Goal: Task Accomplishment & Management: Manage account settings

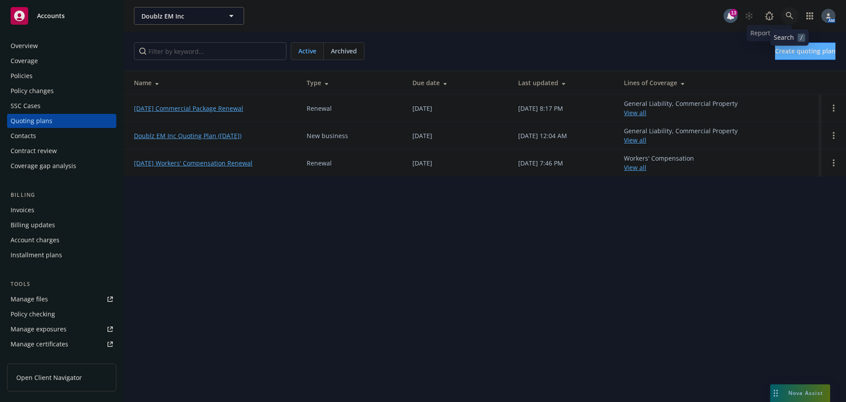
click at [789, 15] on icon at bounding box center [790, 16] width 8 height 8
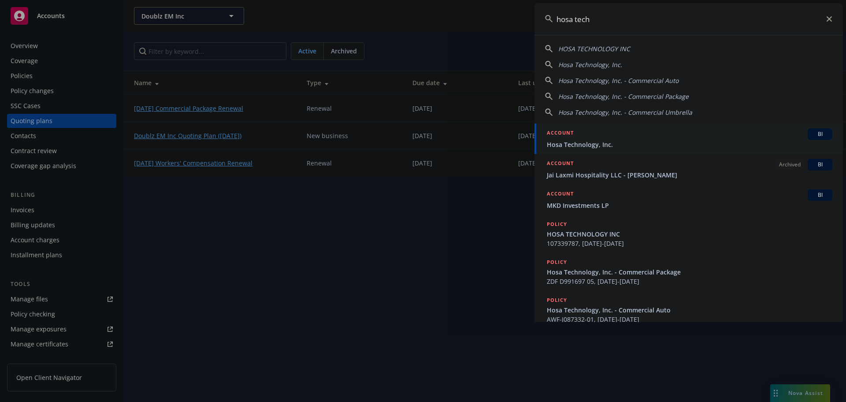
type input "hosa tech"
click at [600, 138] on div "ACCOUNT BI" at bounding box center [690, 133] width 286 height 11
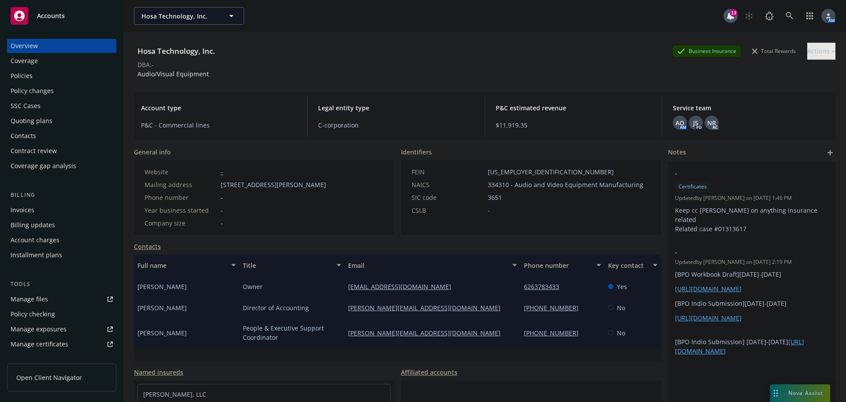
click at [46, 123] on div "Quoting plans" at bounding box center [32, 121] width 42 height 14
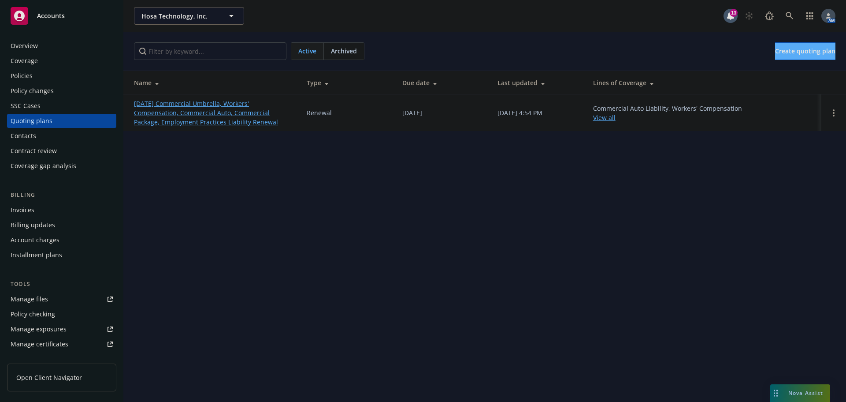
click at [214, 104] on link "11/01/25 Commercial Umbrella, Workers' Compensation, Commercial Auto, Commercia…" at bounding box center [213, 113] width 159 height 28
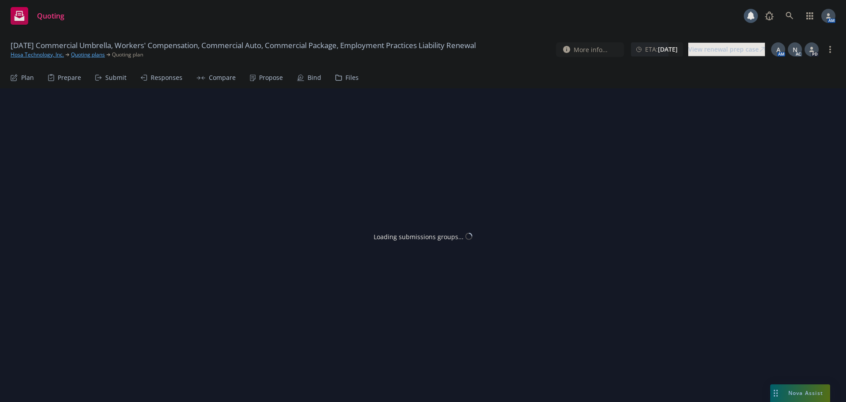
click at [268, 79] on div "Propose" at bounding box center [271, 77] width 24 height 7
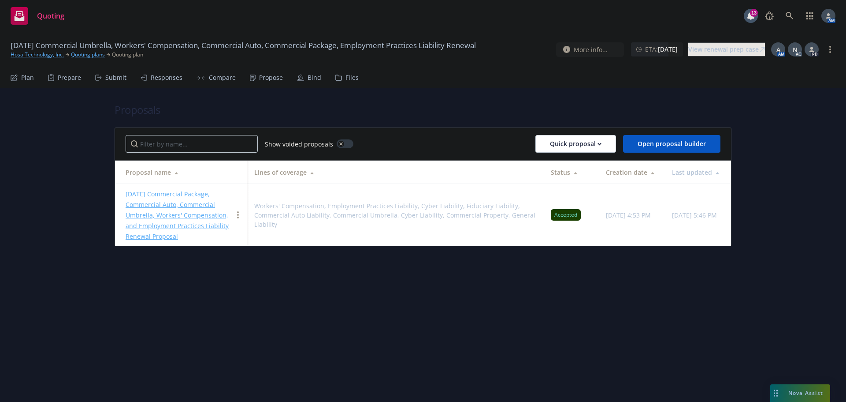
click at [308, 80] on div "Bind" at bounding box center [315, 77] width 14 height 7
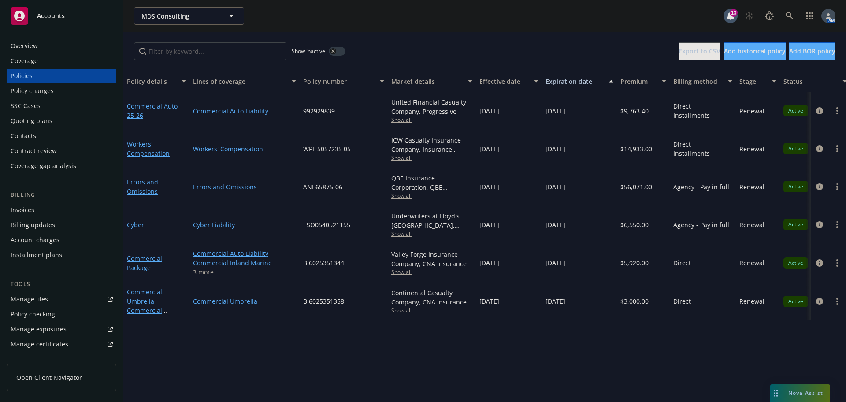
click at [42, 45] on div "Overview" at bounding box center [62, 46] width 102 height 14
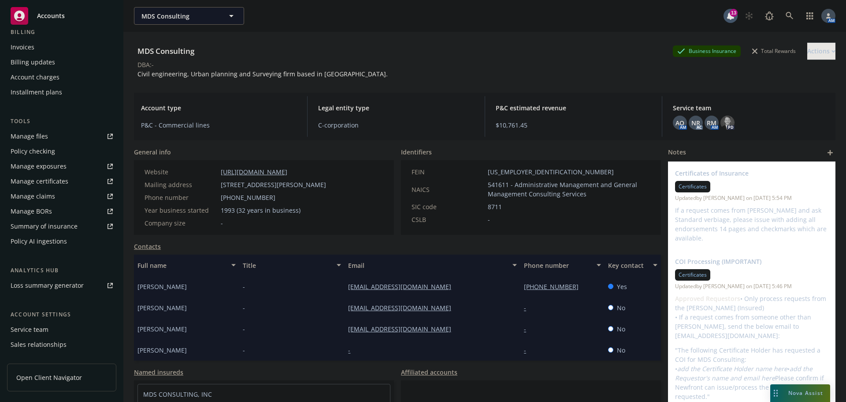
scroll to position [203, 0]
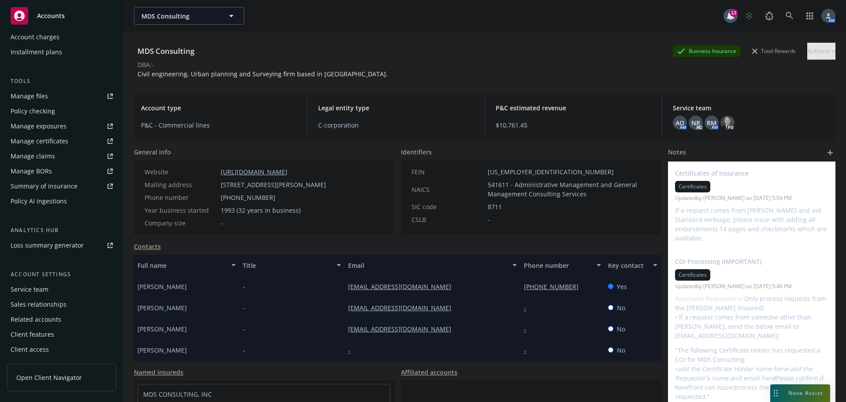
click at [37, 283] on div "Service team" at bounding box center [30, 289] width 38 height 14
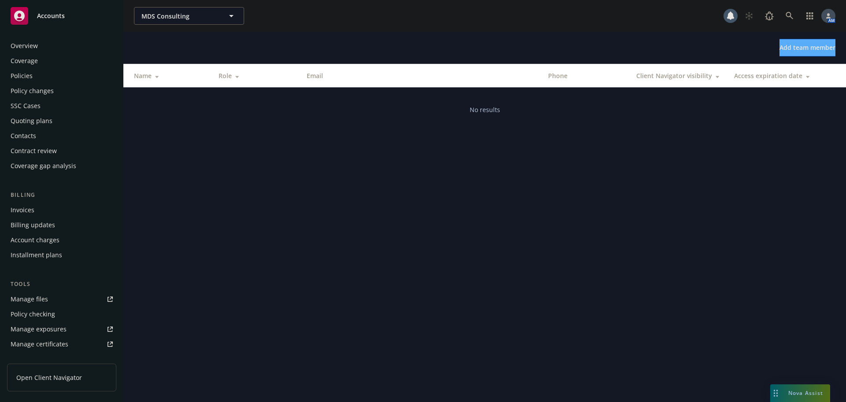
scroll to position [203, 0]
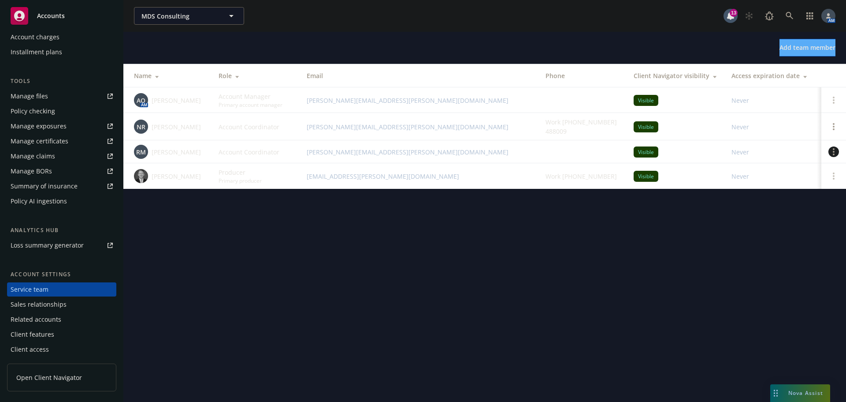
click at [834, 152] on circle "Open options" at bounding box center [834, 152] width 2 height 2
click at [782, 126] on span "Remove account coordinator" at bounding box center [775, 127] width 106 height 8
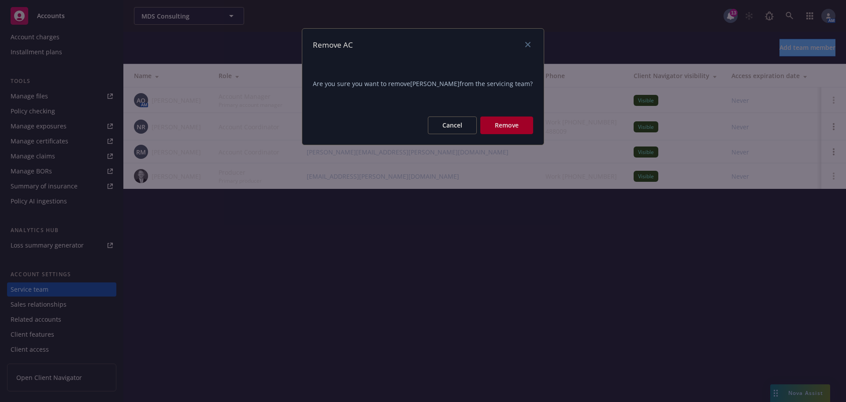
click at [521, 120] on button "Remove" at bounding box center [506, 125] width 53 height 18
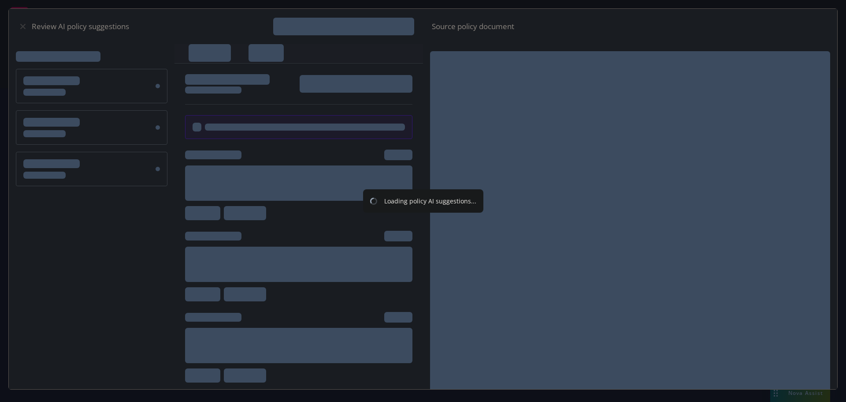
click at [304, 76] on div "Loading policy AI suggestions..." at bounding box center [423, 201] width 846 height 402
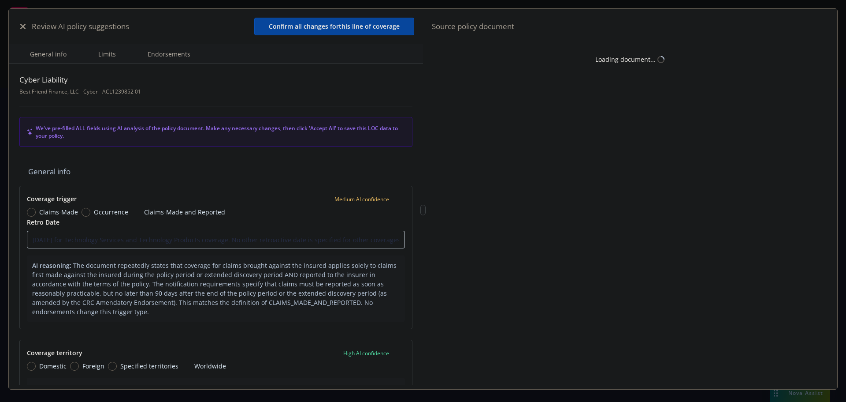
type textarea "x"
click at [24, 25] on icon "button" at bounding box center [22, 26] width 5 height 5
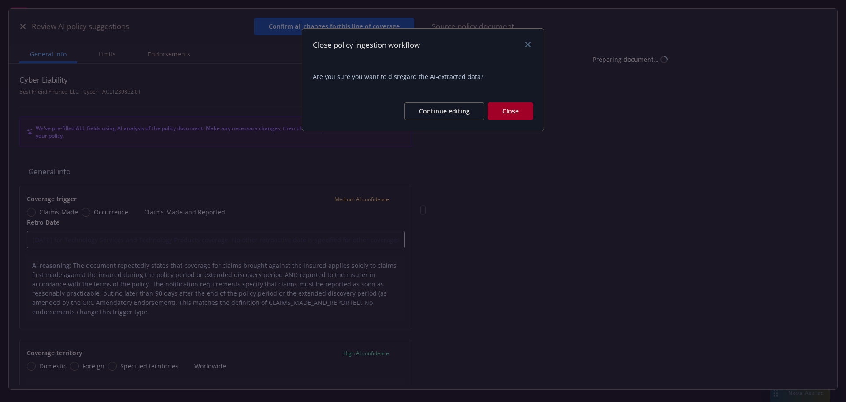
click at [519, 107] on button "Close" at bounding box center [510, 111] width 45 height 18
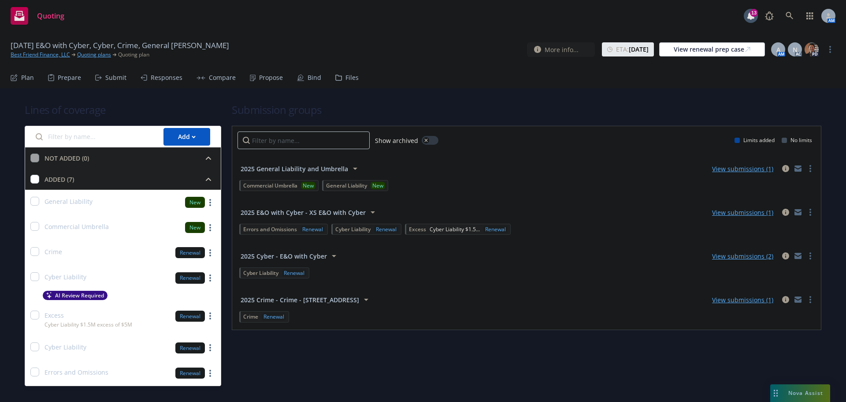
click at [298, 75] on icon at bounding box center [300, 77] width 7 height 7
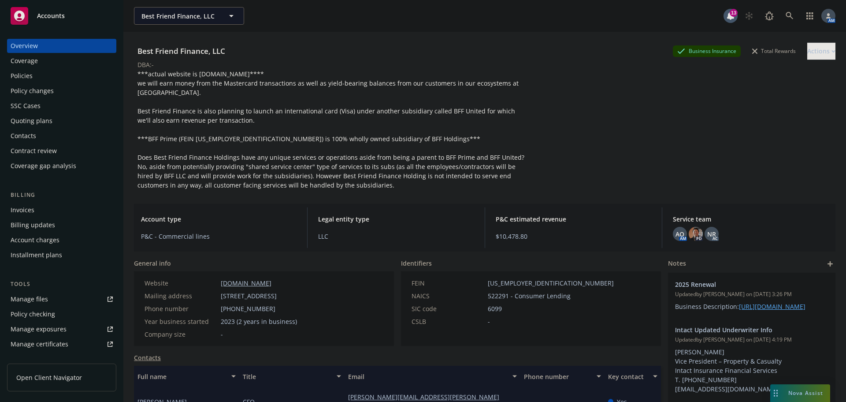
click at [29, 76] on div "Policies" at bounding box center [22, 76] width 22 height 14
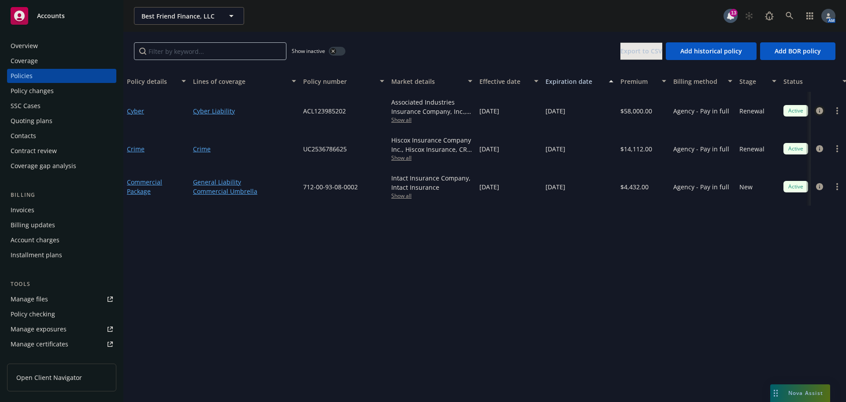
click at [817, 111] on icon "circleInformation" at bounding box center [819, 110] width 7 height 7
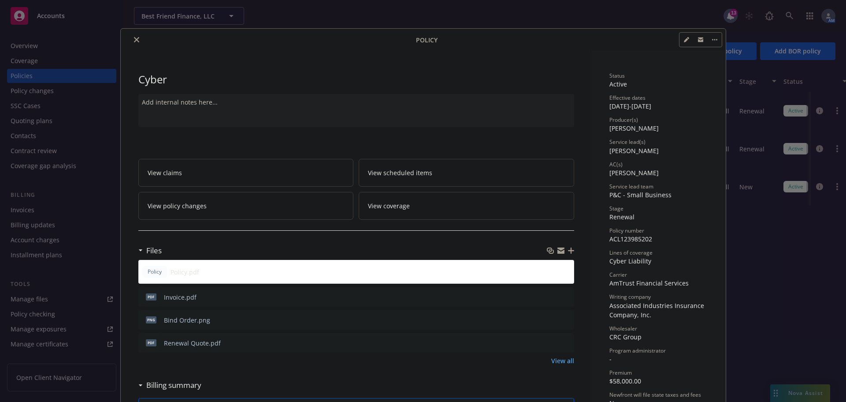
click at [134, 39] on icon "close" at bounding box center [136, 39] width 5 height 5
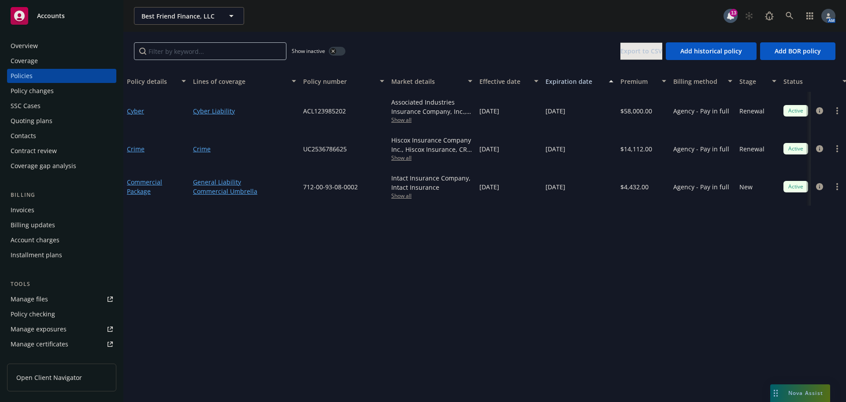
click at [335, 53] on div "button" at bounding box center [333, 51] width 6 height 6
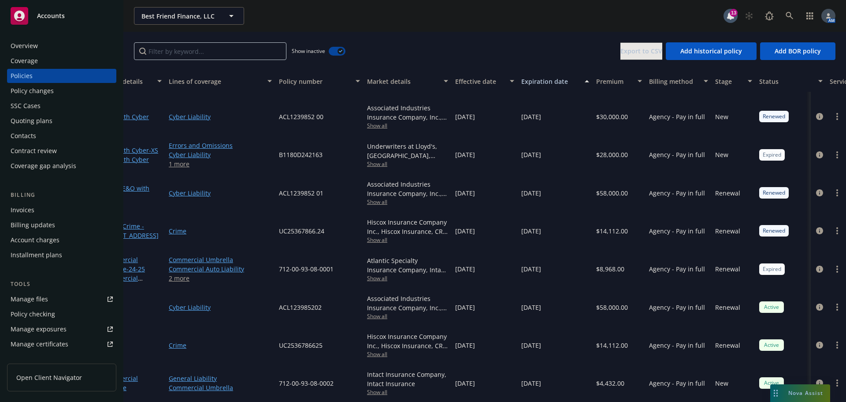
scroll to position [75, 0]
